Goal: Task Accomplishment & Management: Manage account settings

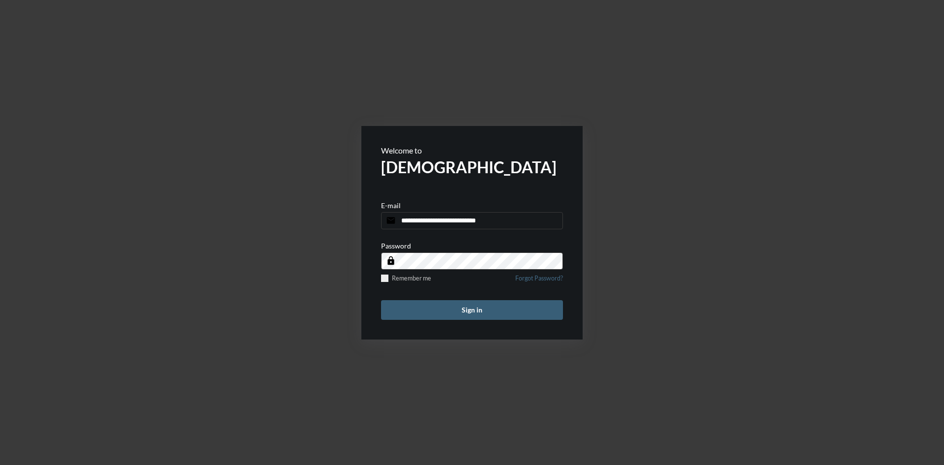
click at [476, 306] on button "Sign in" at bounding box center [472, 310] width 182 height 20
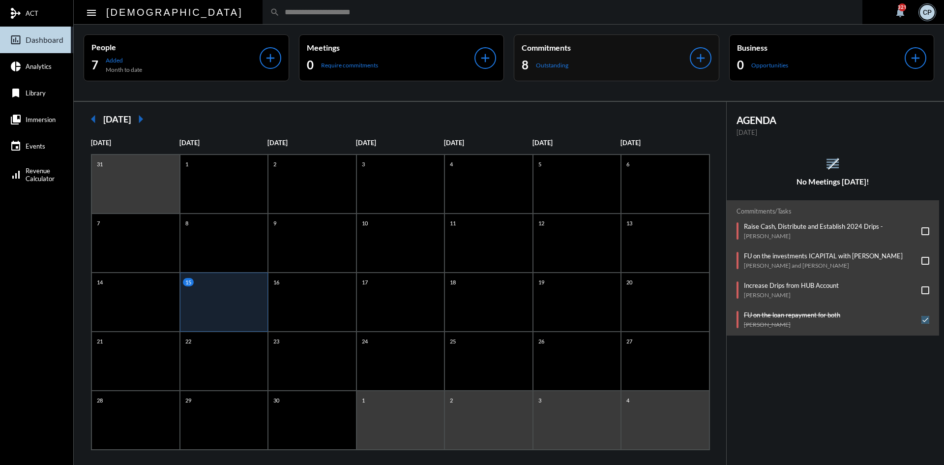
click at [591, 58] on div "8 Outstanding" at bounding box center [606, 65] width 168 height 16
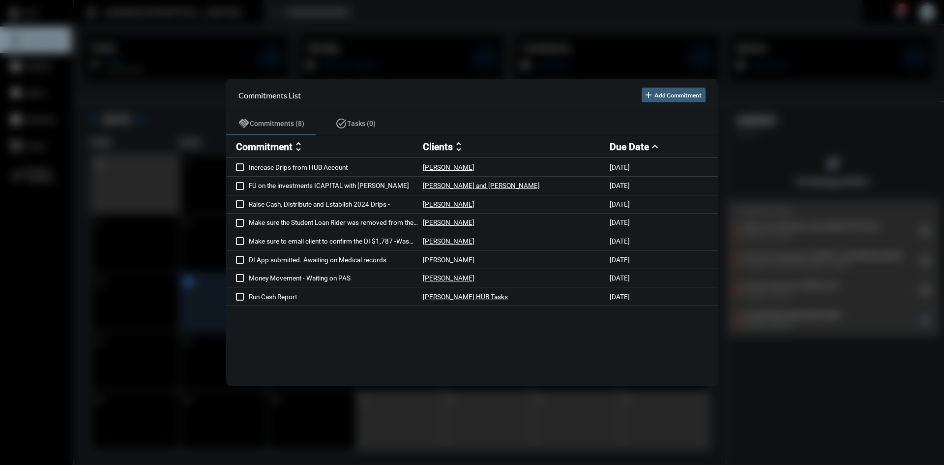
click at [558, 34] on div at bounding box center [472, 232] width 944 height 465
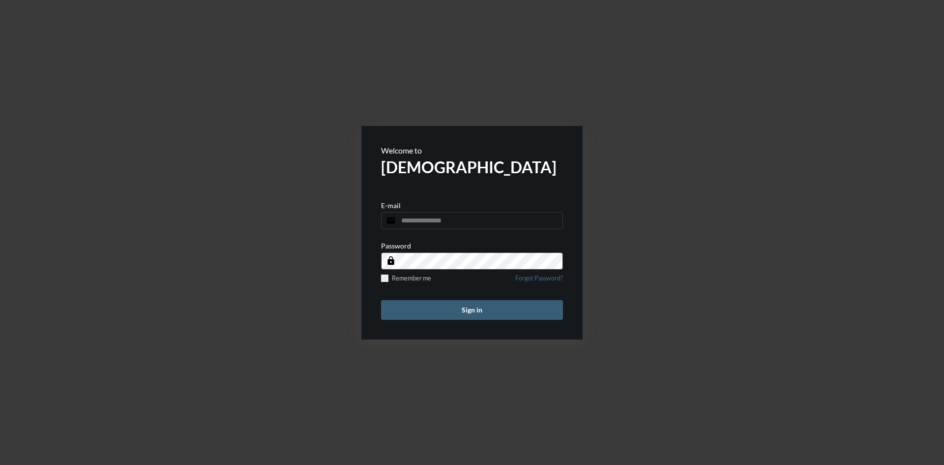
type input "**********"
click at [488, 309] on button "Sign in" at bounding box center [472, 310] width 182 height 20
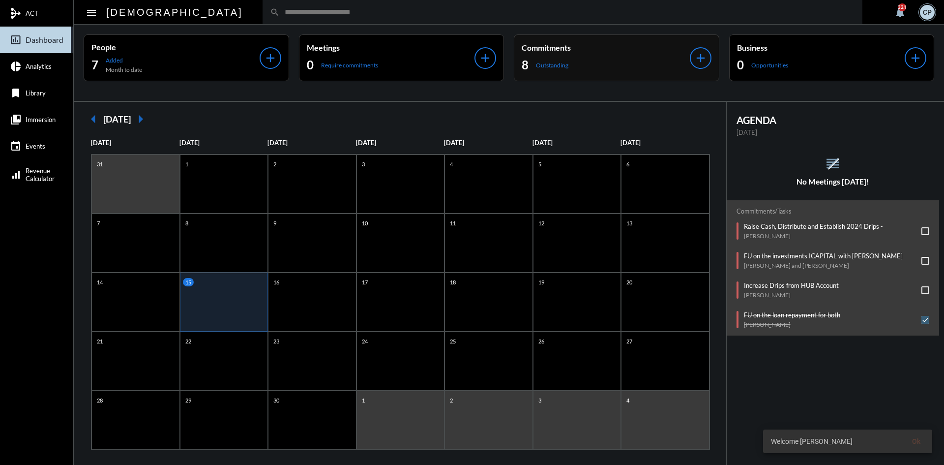
click at [617, 56] on div "Commitments 8 Outstanding" at bounding box center [606, 58] width 168 height 30
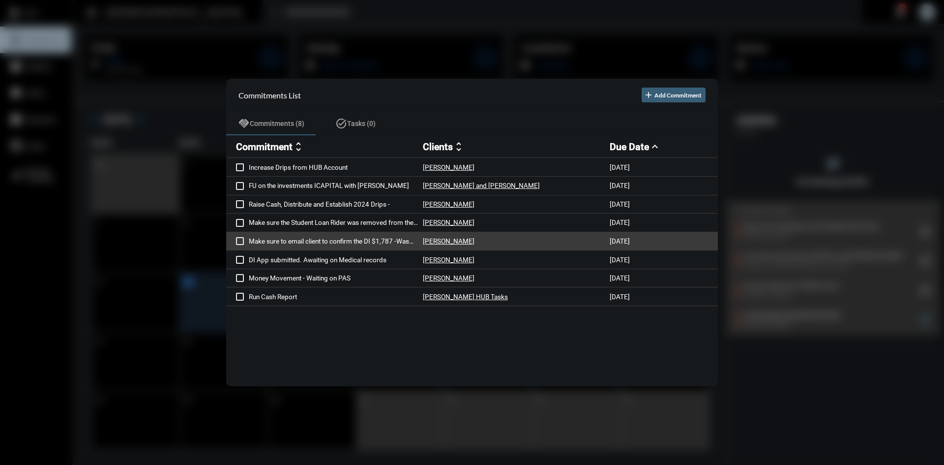
click at [378, 242] on p "Make sure to email client to confirm the DI $1,787 -Was received" at bounding box center [336, 241] width 174 height 8
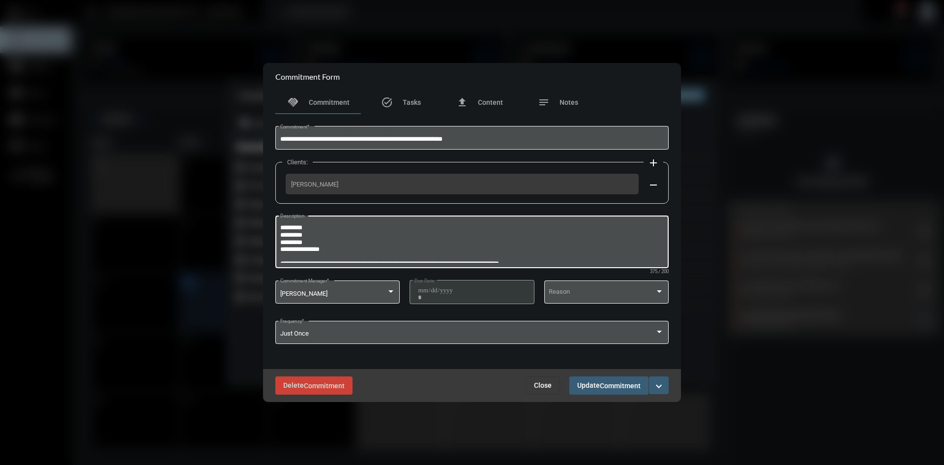
scroll to position [22, 0]
drag, startPoint x: 311, startPoint y: 243, endPoint x: 281, endPoint y: 244, distance: 30.5
click at [281, 244] on textarea "**********" at bounding box center [472, 243] width 384 height 39
click at [664, 386] on mat-icon "expand_more" at bounding box center [659, 386] width 12 height 12
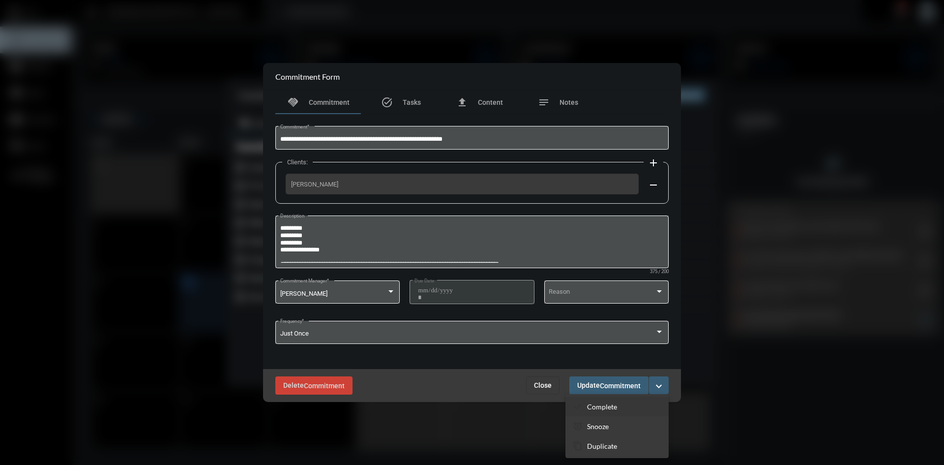
click at [599, 405] on p "Complete" at bounding box center [602, 406] width 30 height 8
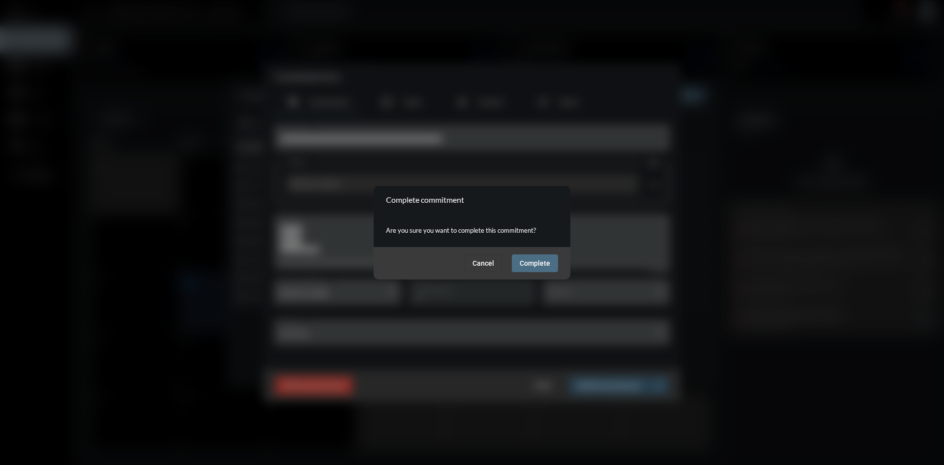
click at [530, 262] on span "Complete" at bounding box center [535, 263] width 30 height 8
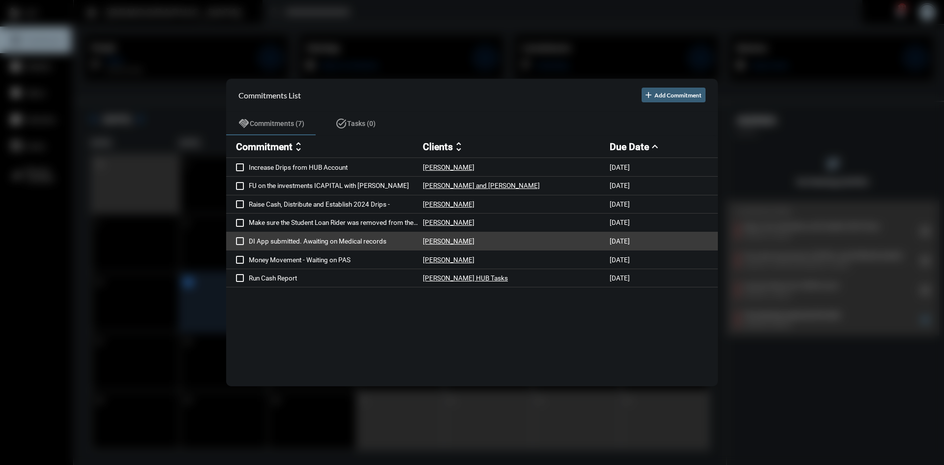
click at [341, 238] on p "DI App submitted. Awaiting on Medical records" at bounding box center [336, 241] width 174 height 8
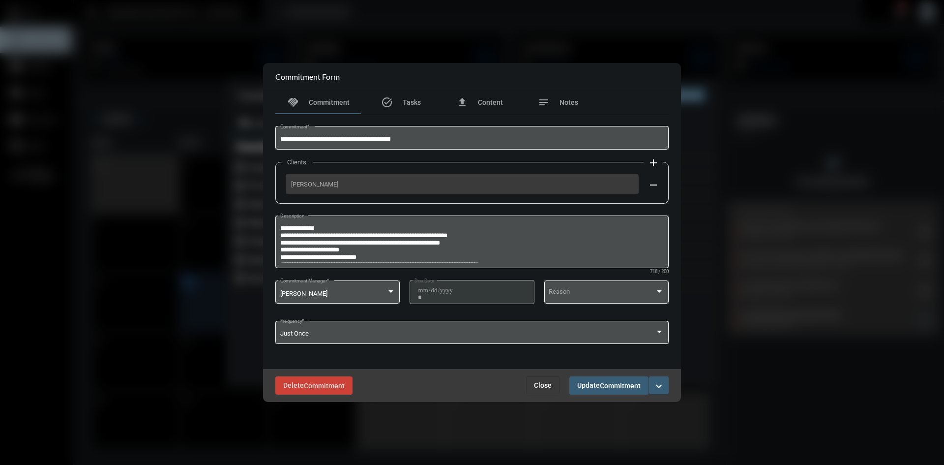
click at [660, 382] on mat-icon "expand_more" at bounding box center [659, 386] width 12 height 12
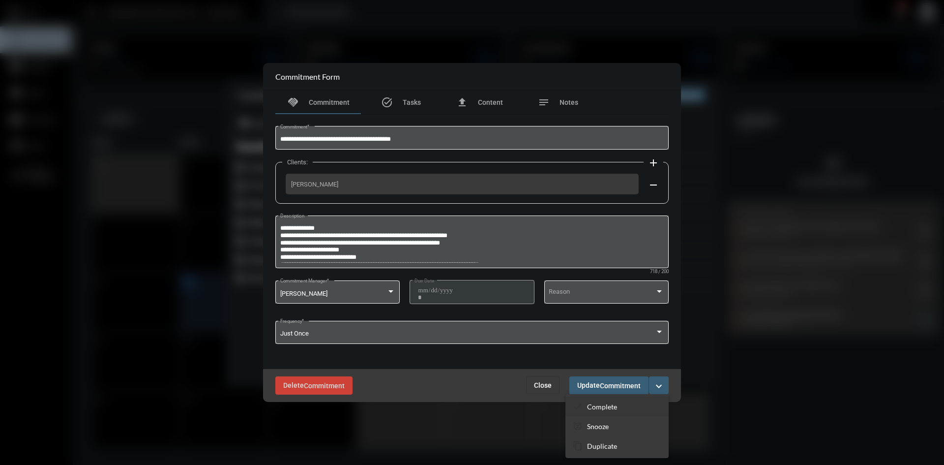
click at [599, 406] on p "Complete" at bounding box center [602, 406] width 30 height 8
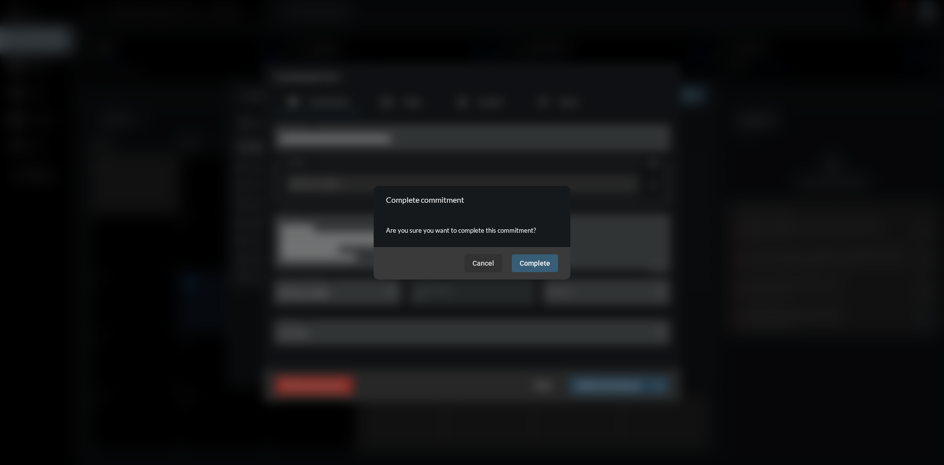
click at [534, 265] on span "Complete" at bounding box center [535, 263] width 30 height 8
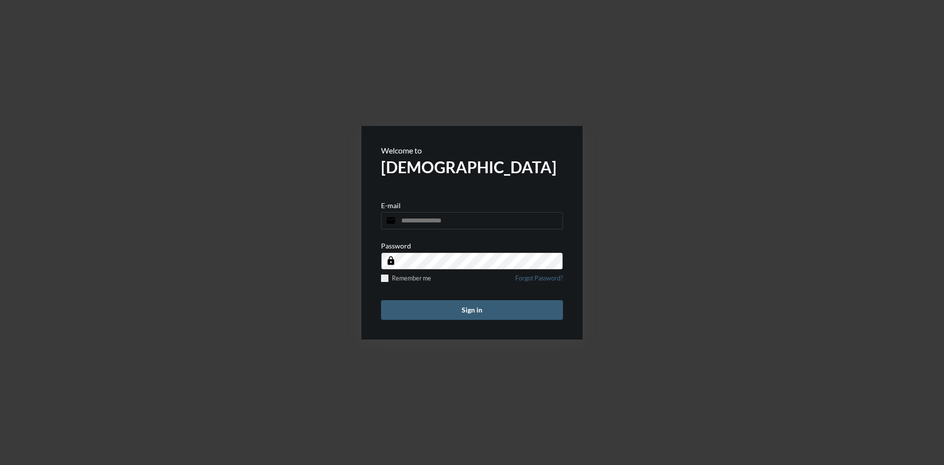
type input "**********"
click at [501, 313] on button "Sign in" at bounding box center [472, 310] width 182 height 20
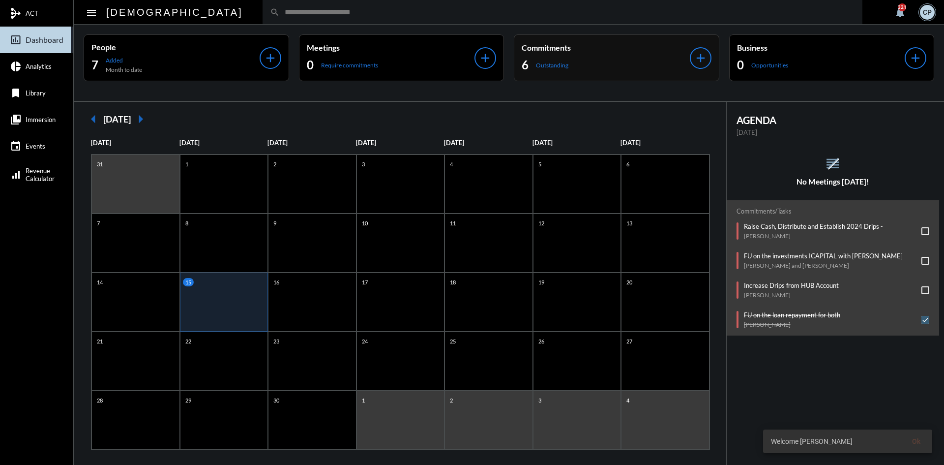
click at [598, 52] on div "Commitments 6 Outstanding" at bounding box center [606, 58] width 168 height 30
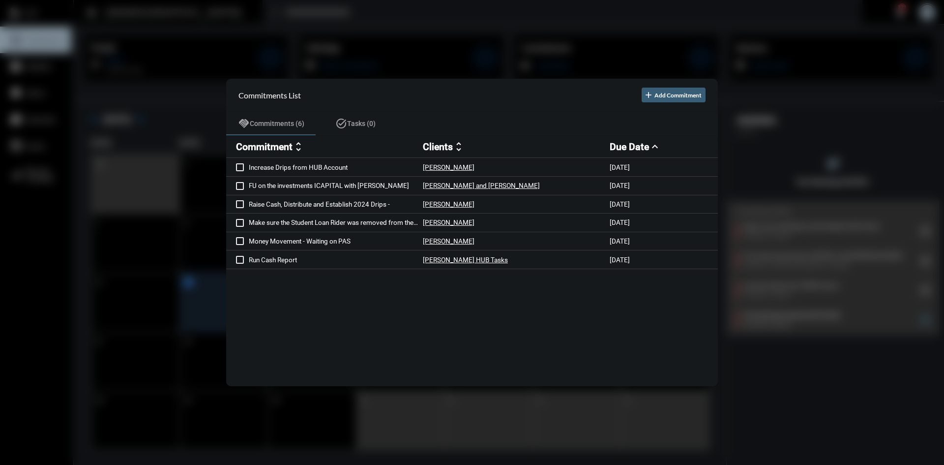
click at [440, 32] on div at bounding box center [472, 232] width 944 height 465
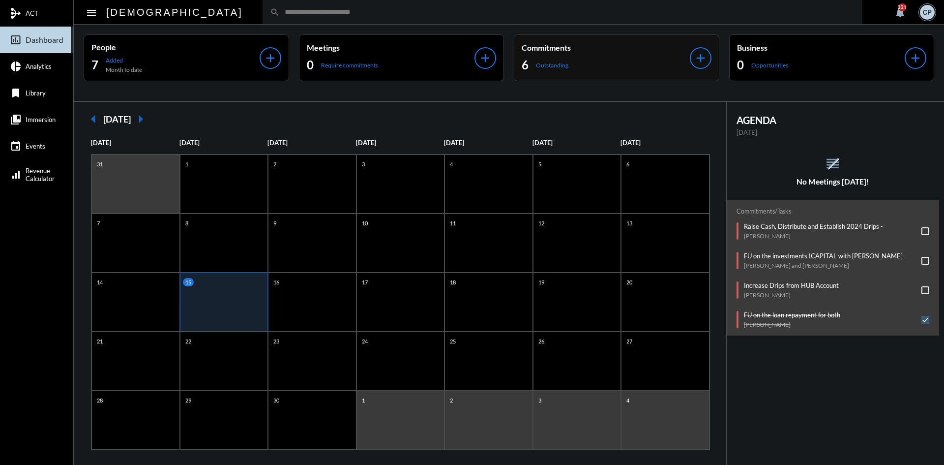
click at [582, 60] on div "6 Outstanding" at bounding box center [606, 65] width 168 height 16
